Goal: Task Accomplishment & Management: Manage account settings

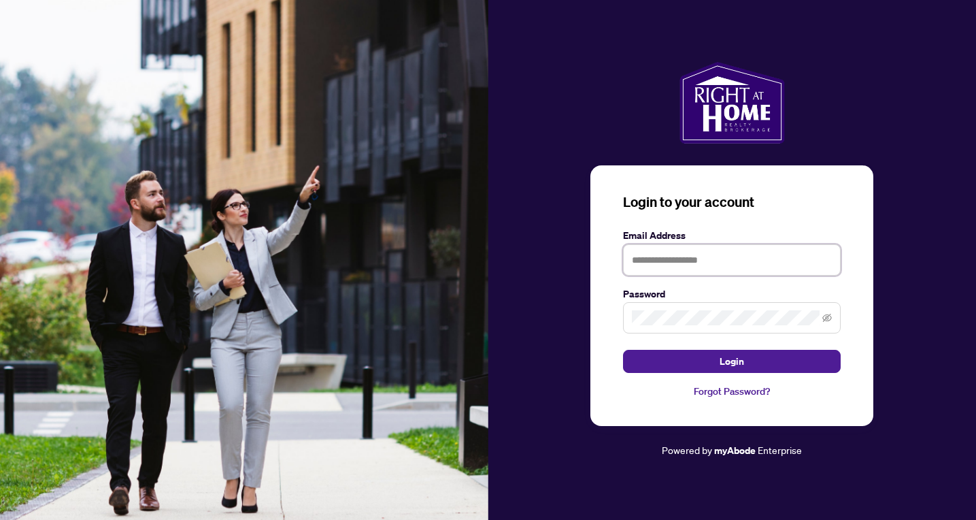
type input "**********"
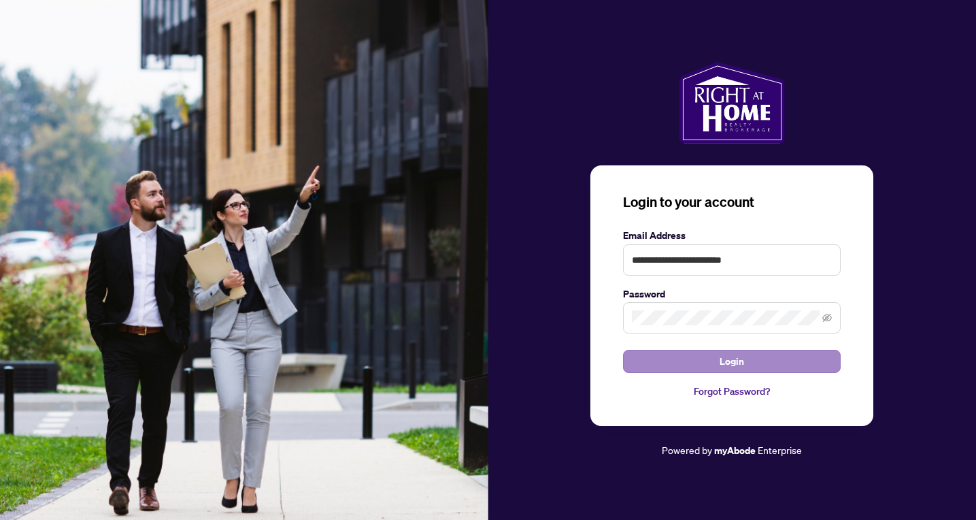
click at [656, 358] on button "Login" at bounding box center [732, 361] width 218 height 23
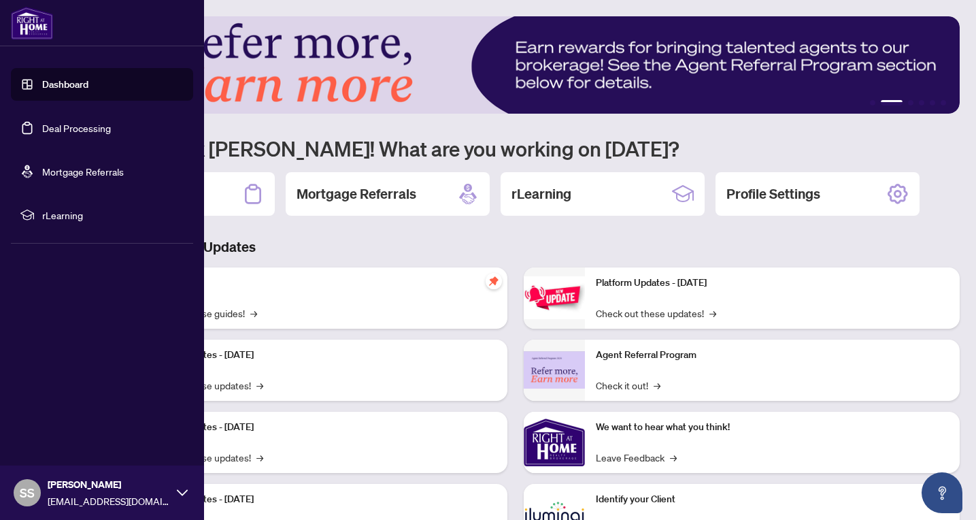
click at [42, 88] on link "Dashboard" at bounding box center [65, 84] width 46 height 12
click at [43, 124] on link "Deal Processing" at bounding box center [76, 128] width 69 height 12
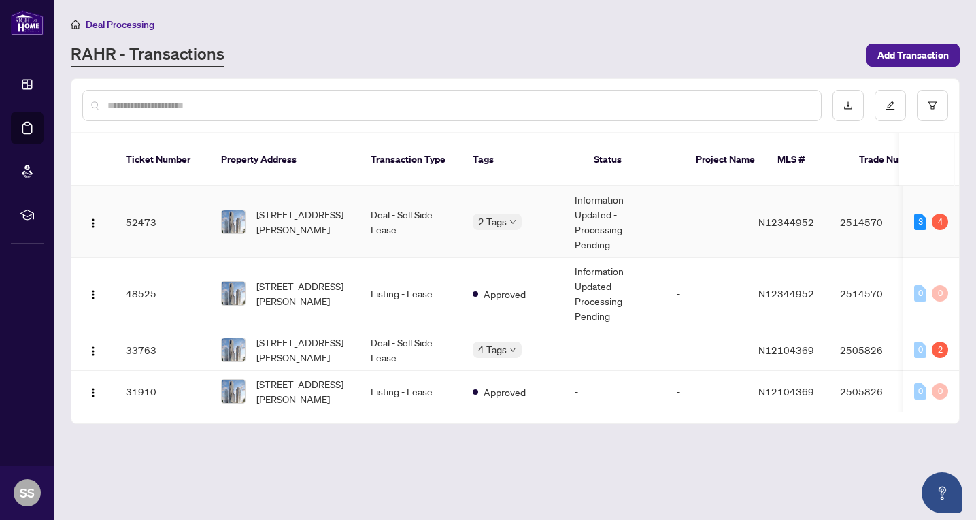
click at [748, 225] on td "-" at bounding box center [707, 221] width 82 height 71
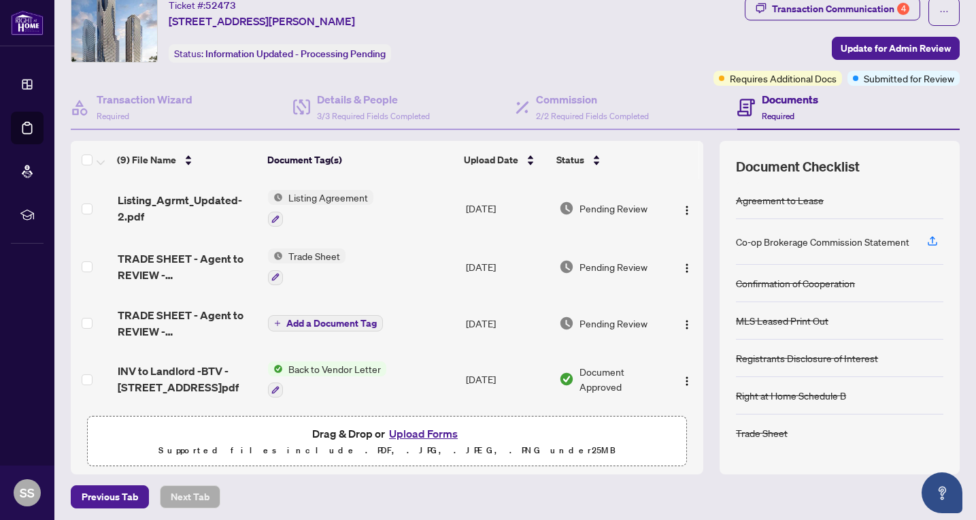
scroll to position [44, 0]
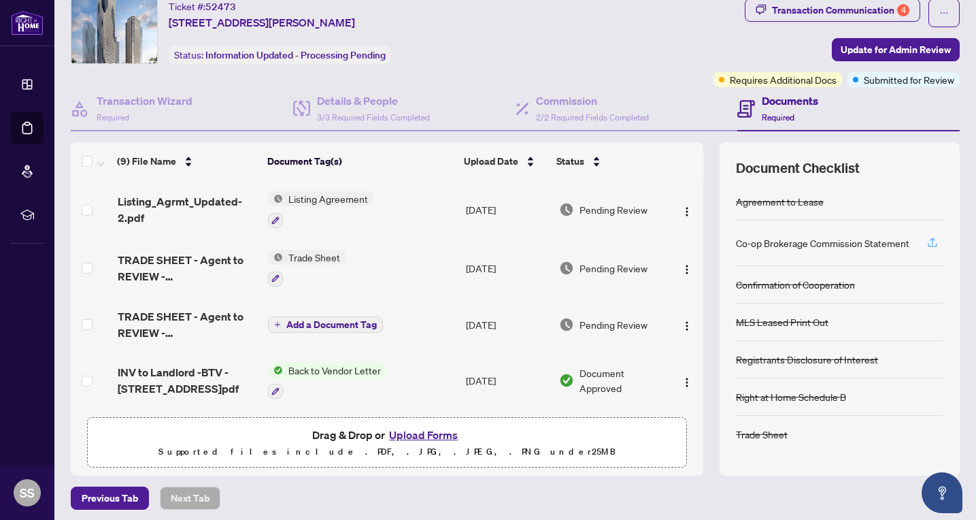
click at [935, 245] on icon "button" at bounding box center [932, 242] width 12 height 12
click at [935, 243] on icon "button" at bounding box center [932, 242] width 12 height 12
